Goal: Task Accomplishment & Management: Manage account settings

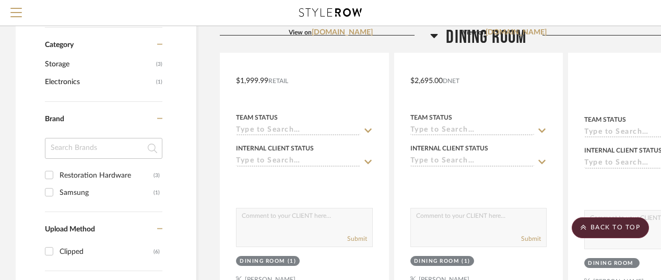
scroll to position [261, 0]
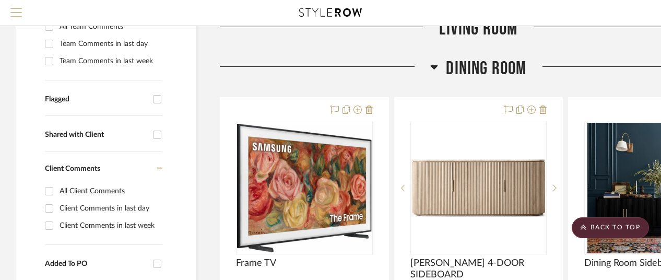
click at [14, 11] on span "Menu" at bounding box center [15, 16] width 11 height 16
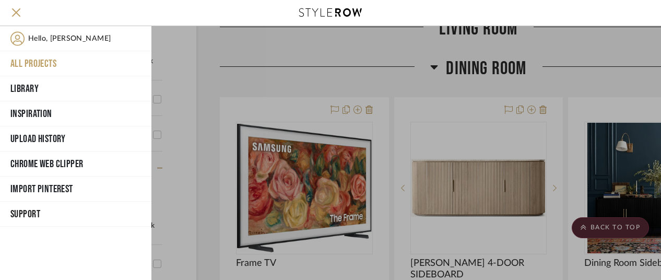
click at [36, 60] on button "All Projects" at bounding box center [75, 63] width 151 height 25
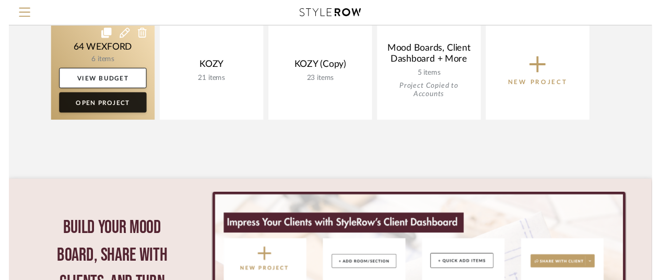
scroll to position [73, 0]
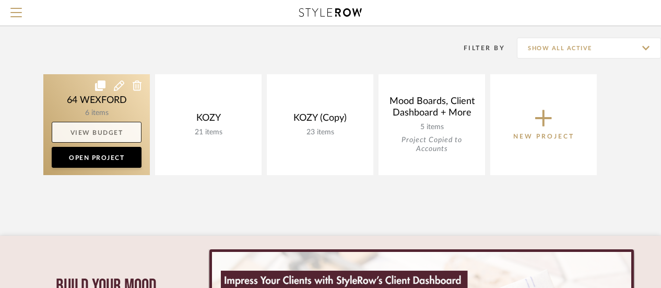
click at [96, 130] on link "View Budget" at bounding box center [97, 132] width 90 height 21
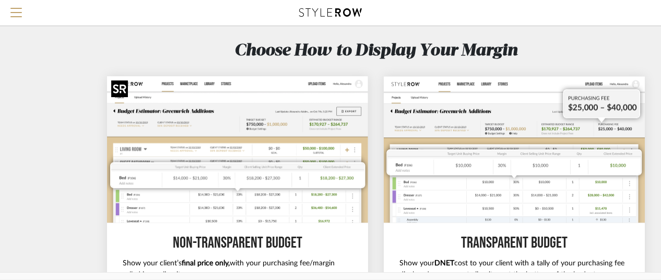
click at [214, 113] on img at bounding box center [237, 149] width 261 height 147
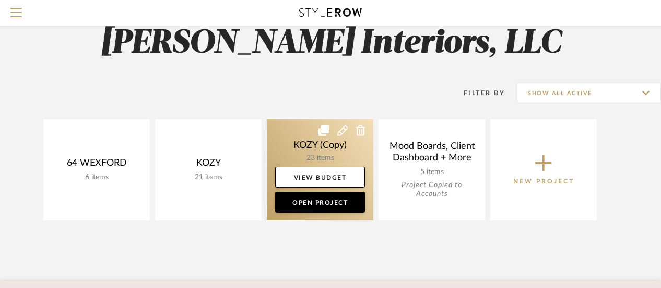
scroll to position [21, 0]
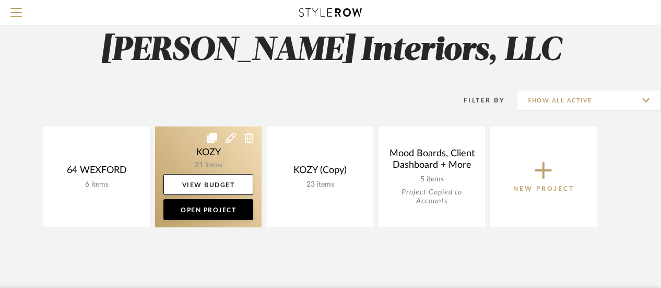
click at [217, 155] on link at bounding box center [208, 176] width 107 height 101
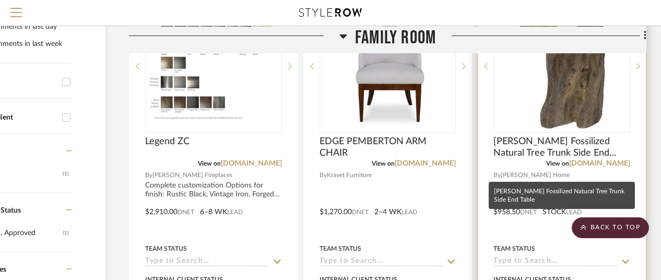
scroll to position [261, 91]
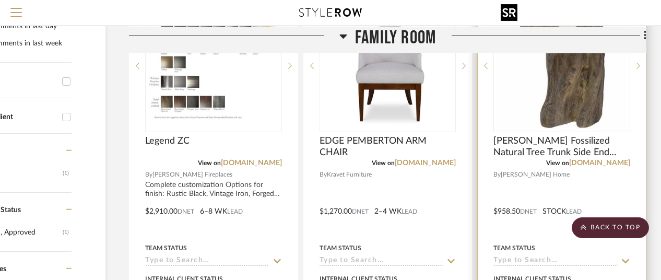
click at [551, 117] on img "0" at bounding box center [561, 66] width 131 height 131
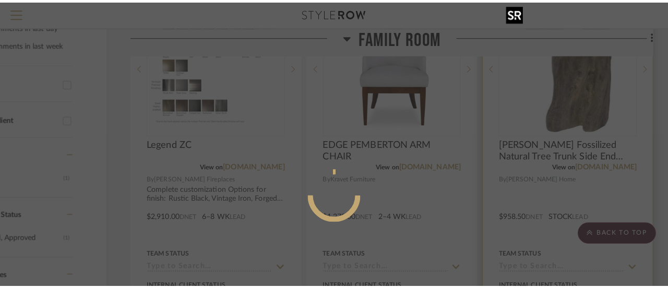
scroll to position [0, 0]
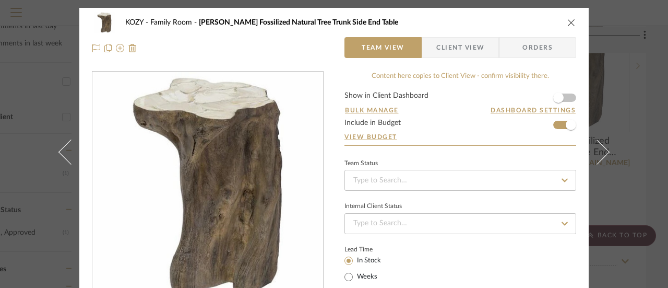
click at [553, 124] on form "Show in Client Dashboard Bulk Manage Dashboard Settings Include in Budget View …" at bounding box center [461, 118] width 232 height 53
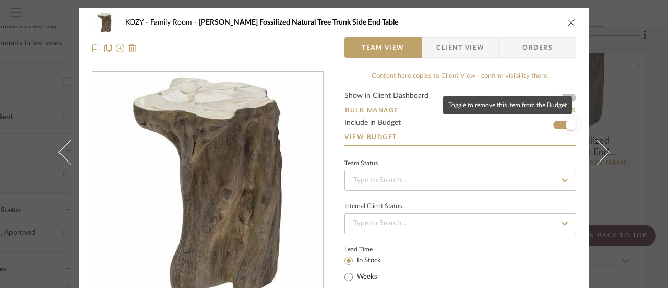
click at [569, 124] on span "button" at bounding box center [571, 125] width 10 height 10
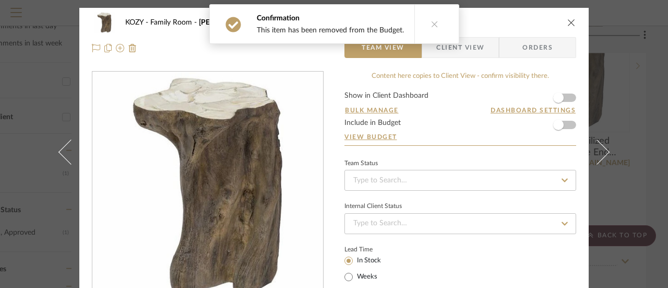
drag, startPoint x: 568, startPoint y: 20, endPoint x: 569, endPoint y: 29, distance: 8.9
click at [568, 20] on icon "close" at bounding box center [571, 22] width 8 height 8
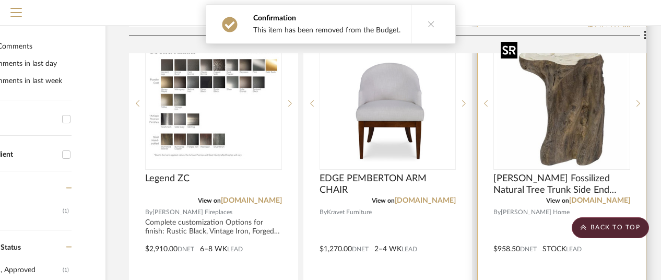
scroll to position [209, 91]
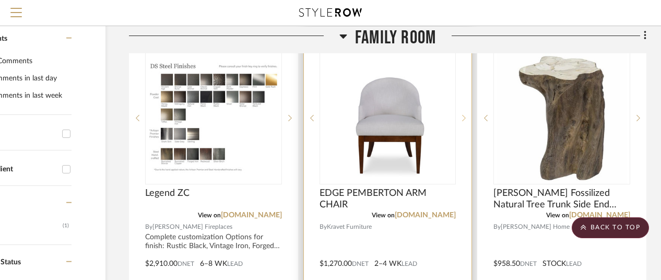
click at [464, 116] on icon at bounding box center [464, 117] width 4 height 7
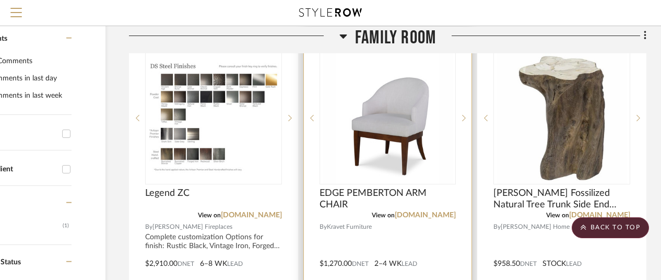
click at [392, 232] on div at bounding box center [388, 256] width 168 height 457
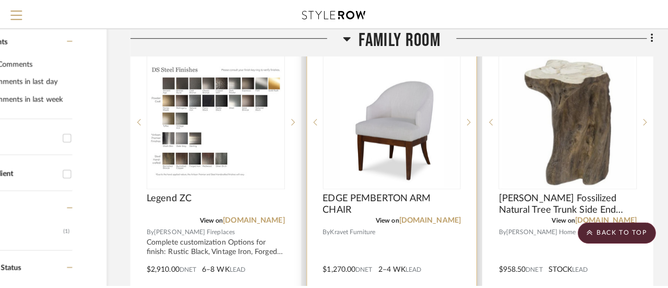
scroll to position [0, 0]
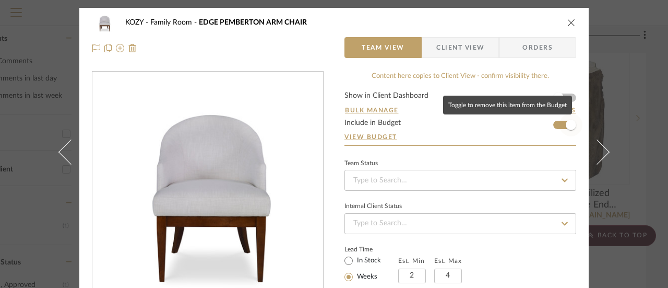
click at [566, 124] on span "button" at bounding box center [571, 125] width 10 height 10
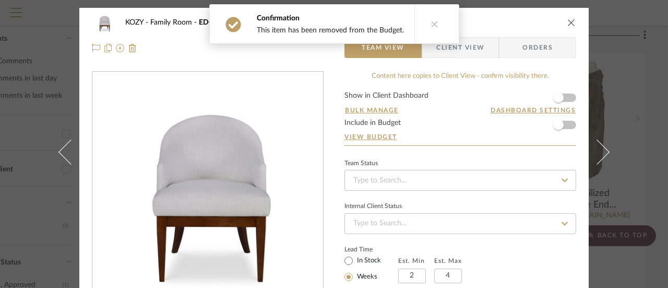
click at [568, 20] on icon "close" at bounding box center [571, 22] width 8 height 8
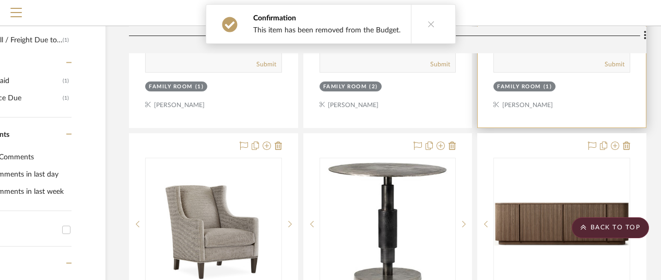
scroll to position [626, 91]
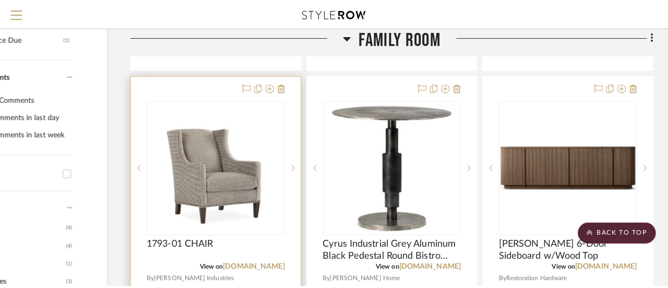
scroll to position [0, 0]
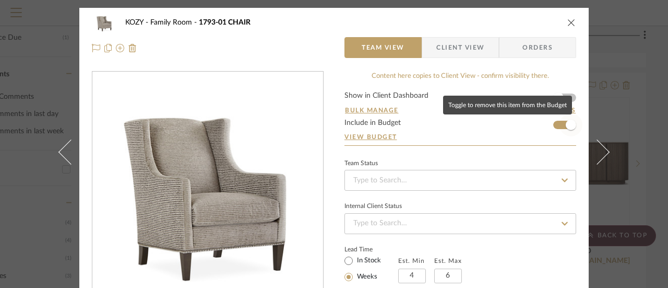
click at [566, 123] on span "button" at bounding box center [571, 125] width 10 height 10
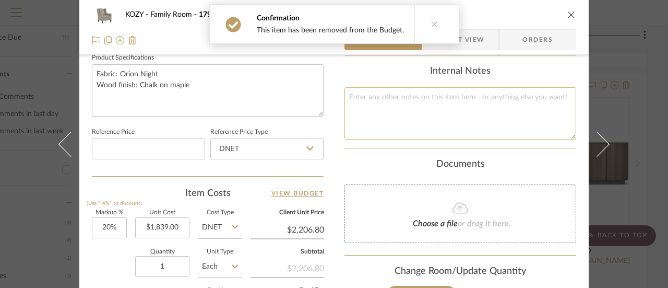
scroll to position [522, 0]
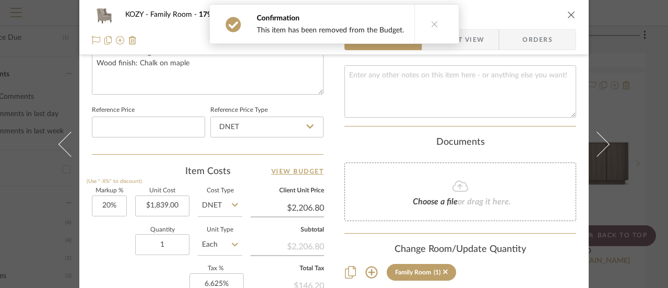
click at [568, 12] on icon "close" at bounding box center [571, 14] width 8 height 8
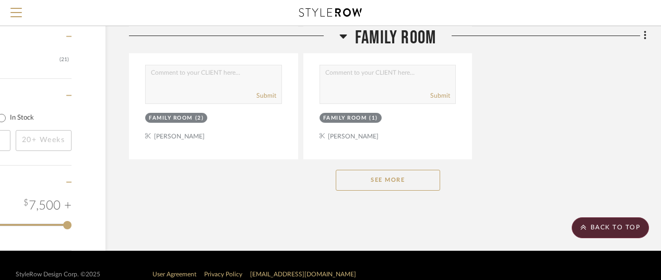
scroll to position [1476, 91]
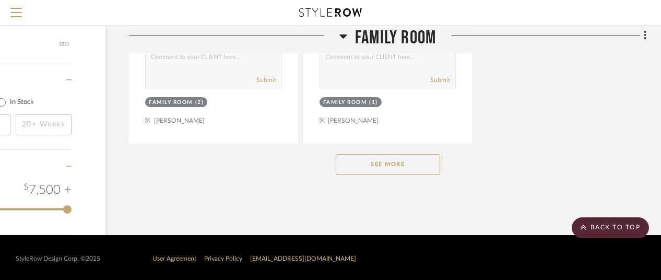
click at [387, 164] on button "See More" at bounding box center [388, 164] width 104 height 21
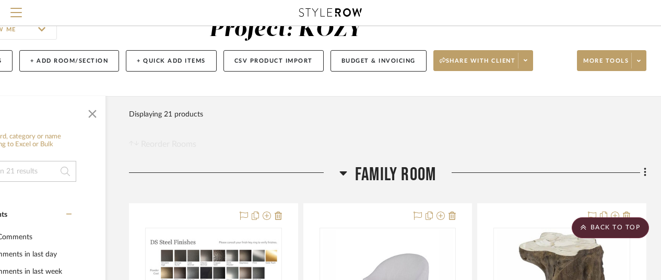
scroll to position [0, 91]
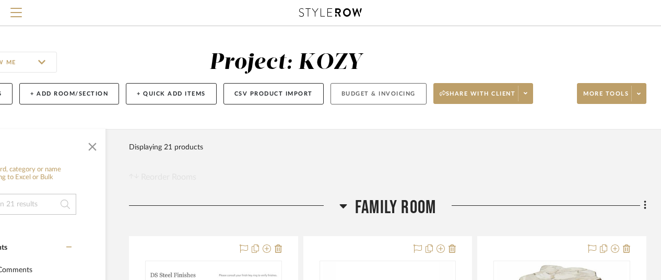
click at [371, 91] on button "Budget & Invoicing" at bounding box center [378, 93] width 96 height 21
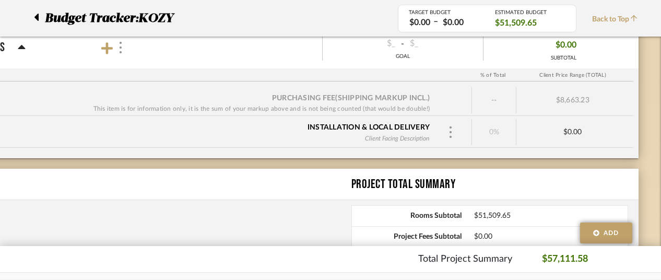
scroll to position [888, 91]
